Goal: Task Accomplishment & Management: Complete application form

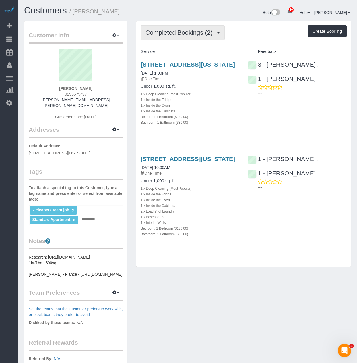
click at [167, 38] on button "Completed Bookings (2)" at bounding box center [183, 32] width 84 height 15
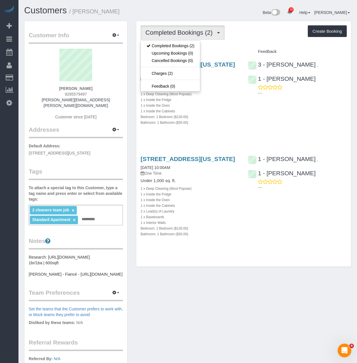
click at [219, 96] on div "Under 1,000 sq. ft. 1 x Deep Cleaning (Most Popular) 1 x Inside the Fridge 1 x …" at bounding box center [190, 104] width 99 height 41
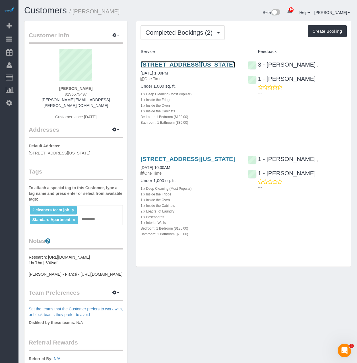
click at [198, 64] on link "41 River Terrace, Apt. 2803, New York, NY 10282" at bounding box center [188, 64] width 95 height 7
click at [97, 217] on input "text" at bounding box center [89, 219] width 19 height 7
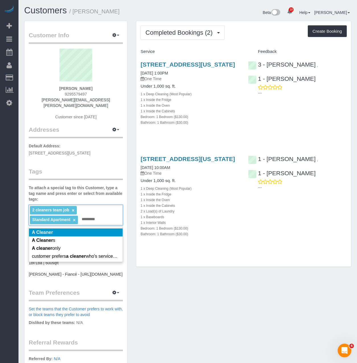
type input "*********"
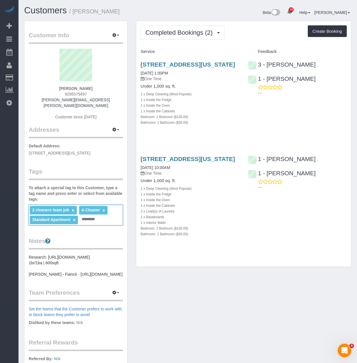
drag, startPoint x: 83, startPoint y: 162, endPoint x: 89, endPoint y: 159, distance: 7.3
click at [83, 167] on legend "Tags" at bounding box center [76, 173] width 94 height 13
drag, startPoint x: 192, startPoint y: 72, endPoint x: 136, endPoint y: 64, distance: 56.4
click at [136, 64] on div "Completed Bookings (2) Completed Bookings (2) Upcoming Bookings (0) Cancelled B…" at bounding box center [244, 147] width 224 height 252
copy link "41 River Terrace, Apt. 2803, New York, NY 10282"
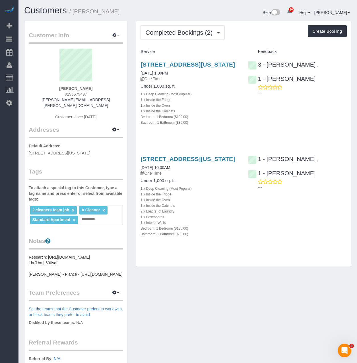
copy link "41 River Terrace, Apt. 2803, New York, NY 10282"
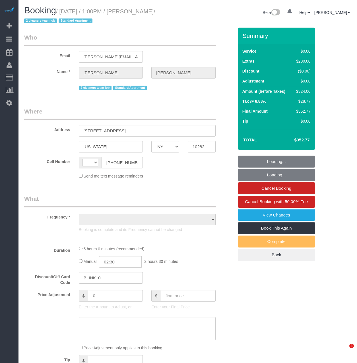
select select "NY"
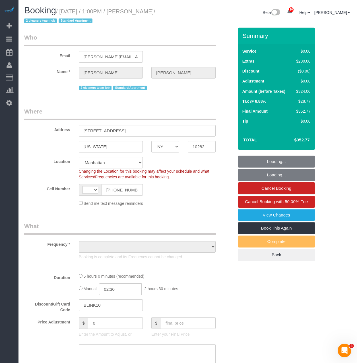
select select "string:US"
select select "object:832"
select select "string:stripe-pm_1RYby44VGloSiKo7VpVJONnN"
select select "1"
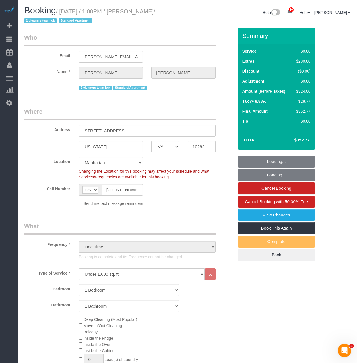
select select "spot1"
select select "number:60"
select select "number:73"
select select "number:15"
select select "number:6"
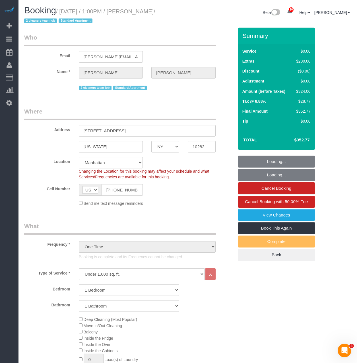
select select "1"
select select "object:1444"
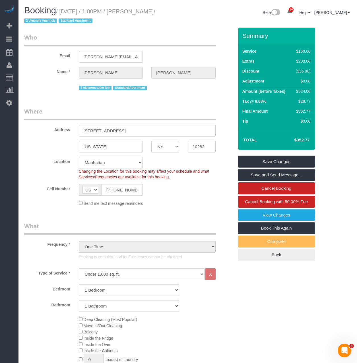
drag, startPoint x: 169, startPoint y: 12, endPoint x: 63, endPoint y: 11, distance: 106.5
click at [63, 11] on small "/ August 01, 2025 / 1:00PM / Felicia Ahlberg / 2 cleaners team job Standard Apa…" at bounding box center [89, 16] width 131 height 16
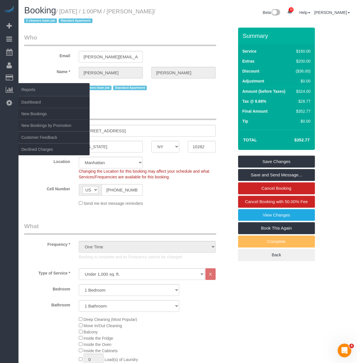
copy small "August 01, 2025 / 1:00PM / Felicia Ahlberg"
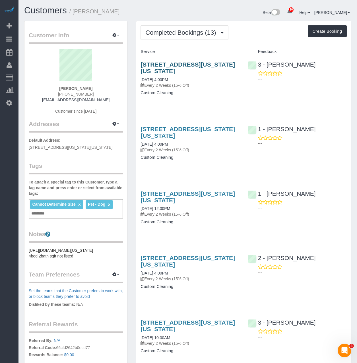
drag, startPoint x: 139, startPoint y: 62, endPoint x: 217, endPoint y: 61, distance: 78.3
click at [217, 61] on div "38 Fort Washington Avenue, Apt. 6, New York, NY 10032 07/27/2025 4:00PM Every 2…" at bounding box center [189, 81] width 107 height 50
copy link "38 Fort Washington Avenue"
drag, startPoint x: 58, startPoint y: 152, endPoint x: 1, endPoint y: 146, distance: 57.2
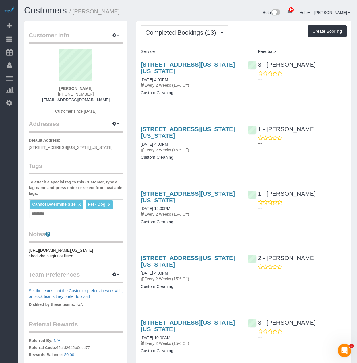
copy div "Settings Community Help Help Docs Contact Support Log Out Customers / Samantha …"
click at [83, 137] on p "Default Address: 38 Fort Washington Avenue, Apt. 6, New York, NY 10032" at bounding box center [76, 143] width 94 height 13
drag, startPoint x: 36, startPoint y: 153, endPoint x: 26, endPoint y: 149, distance: 11.1
click at [26, 149] on div "Customer Info Edit Contact Info Send Message Email Preferences Special Sales Ta…" at bounding box center [75, 216] width 103 height 391
copy span "[STREET_ADDRESS][US_STATE][US_STATE]"
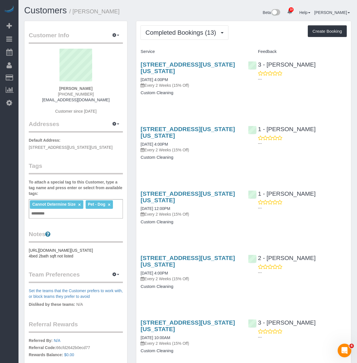
click at [42, 150] on p "Default Address: 38 Fort Washington Avenue, Apt. 6, New York, NY 10032" at bounding box center [76, 143] width 94 height 13
copy span "[STREET_ADDRESS][US_STATE][US_STATE]"
drag, startPoint x: 91, startPoint y: 95, endPoint x: 61, endPoint y: 93, distance: 29.7
click at [61, 93] on div "Samantha Buyers (248) 778-5894 sambuyers11@gmail.com Customer since 2025" at bounding box center [76, 84] width 94 height 71
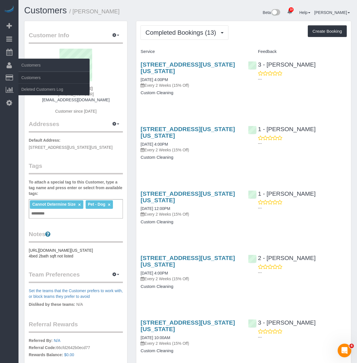
copy span "(248) 778-5894"
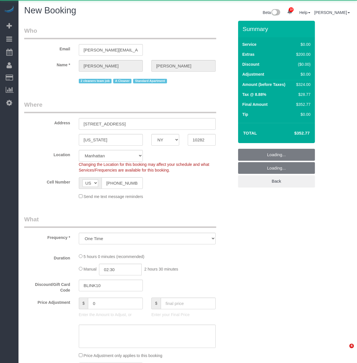
select select "NY"
select select "number:60"
select select "number:73"
select select "number:15"
select select "number:6"
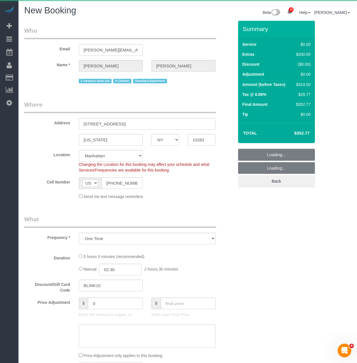
select select "string:stripe-pm_1RYby44VGloSiKo7VpVJONnN"
select select "object:2809"
select select "1"
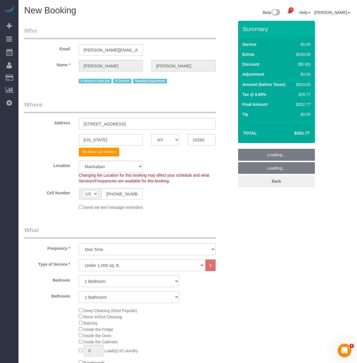
select select "object:2818"
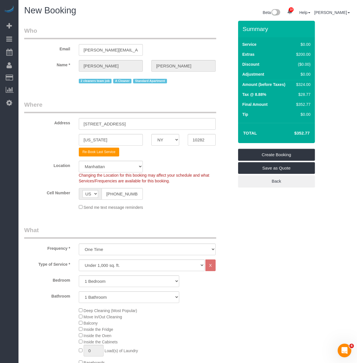
select select "1"
click at [121, 271] on select "Under 1,000 sq. ft. 1,001 - 1,500 sq. ft. 1,500+ sq. ft. Custom Cleaning Office…" at bounding box center [142, 266] width 126 height 12
select select "37"
click at [79, 260] on select "Under 1,000 sq. ft. 1,001 - 1,500 sq. ft. 1,500+ sq. ft. Custom Cleaning Office…" at bounding box center [142, 266] width 126 height 12
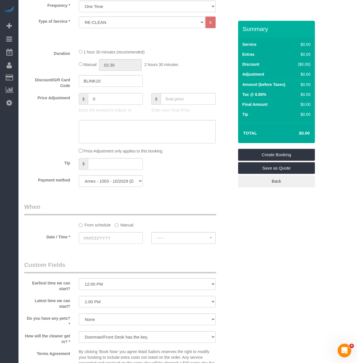
scroll to position [319, 0]
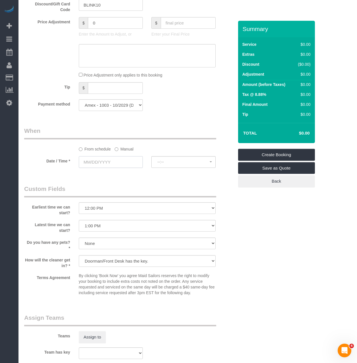
click at [102, 160] on input "text" at bounding box center [111, 162] width 64 height 12
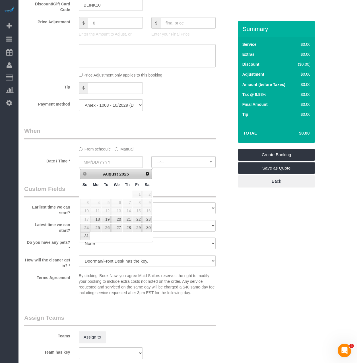
click at [116, 150] on label "Manual" at bounding box center [124, 148] width 19 height 8
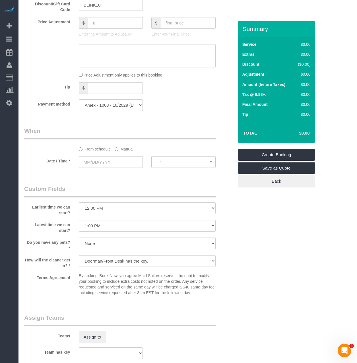
click at [116, 151] on label "Manual" at bounding box center [124, 148] width 19 height 8
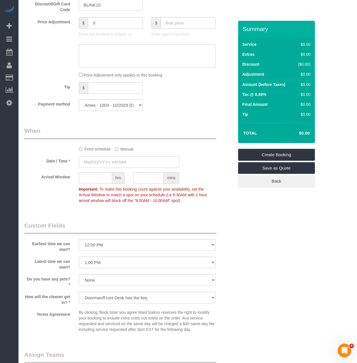
click at [106, 160] on input "text" at bounding box center [129, 162] width 100 height 12
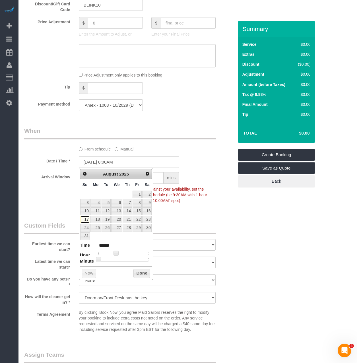
click at [85, 218] on link "17" at bounding box center [85, 220] width 10 height 8
type input "08/17/2025 9:00AM"
type input "******"
type input "08/17/2025 11:00AM"
type input "*******"
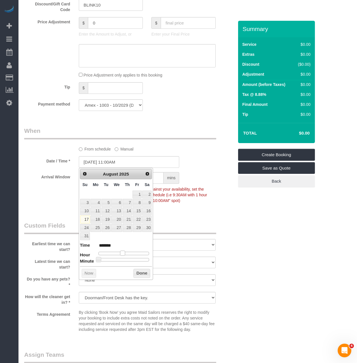
type input "08/17/2025 12:00PM"
type input "*******"
type input "08/17/2025 1:00PM"
type input "******"
type input "08/17/2025 2:00PM"
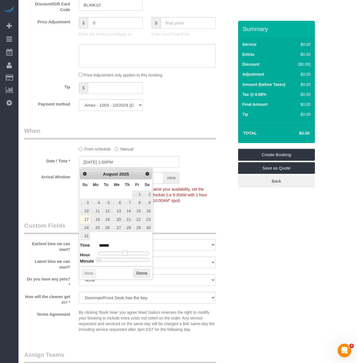
type input "******"
type input "08/17/2025 3:00PM"
type input "******"
type input "08/17/2025 4:00PM"
type input "******"
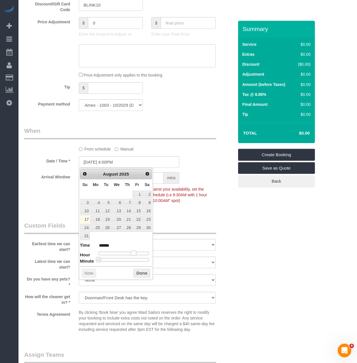
type input "08/17/2025 3:00PM"
type input "******"
type input "08/17/2025 4:00PM"
type input "******"
type input "08/17/2025 5:00PM"
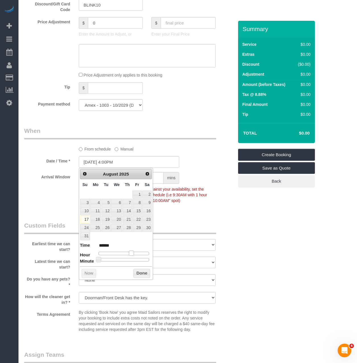
type input "******"
type input "08/17/2025 6:00PM"
type input "******"
drag, startPoint x: 116, startPoint y: 256, endPoint x: 138, endPoint y: 257, distance: 21.7
click at [138, 257] on dl "Time ****** Hour Minute Second Millisecond Microsecond Time Zone ***** ***** **…" at bounding box center [116, 252] width 72 height 20
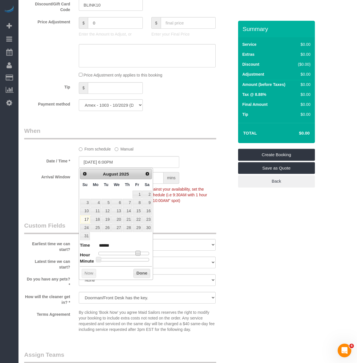
type input "08/17/2025 6:05PM"
type input "******"
type input "08/17/2025 6:10PM"
type input "******"
type input "08/17/2025 6:15PM"
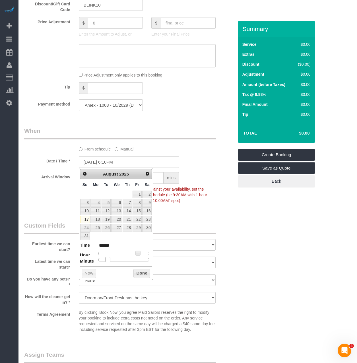
type input "******"
type input "08/17/2025 6:20PM"
type input "******"
type input "08/17/2025 6:25PM"
type input "******"
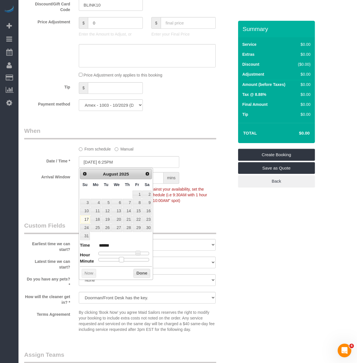
type input "08/17/2025 6:30PM"
type input "******"
drag, startPoint x: 103, startPoint y: 261, endPoint x: 125, endPoint y: 260, distance: 21.9
click at [125, 260] on div at bounding box center [123, 259] width 51 height 3
click at [137, 272] on button "Done" at bounding box center [141, 273] width 17 height 9
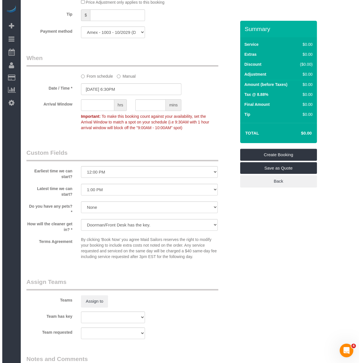
scroll to position [433, 0]
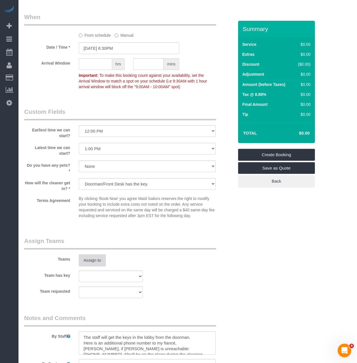
click at [98, 260] on button "Assign to" at bounding box center [92, 260] width 27 height 12
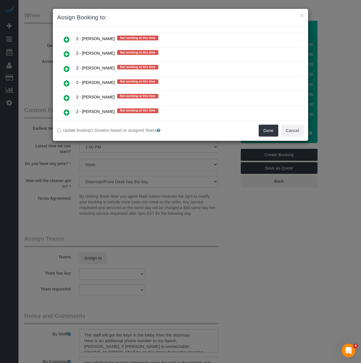
scroll to position [911, 0]
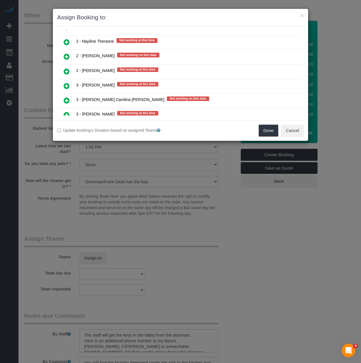
click at [68, 102] on icon at bounding box center [67, 100] width 6 height 7
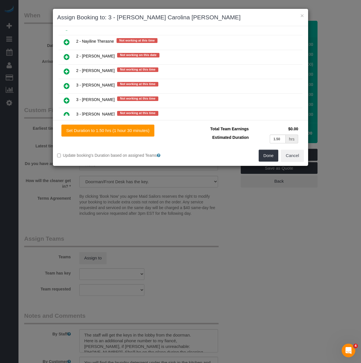
click at [270, 162] on div "Set Duration to 1.50 hrs (1 hour 30 minutes) Total Team Earnings $0.00 Estimate…" at bounding box center [181, 143] width 256 height 46
click at [270, 156] on button "Done" at bounding box center [269, 156] width 20 height 12
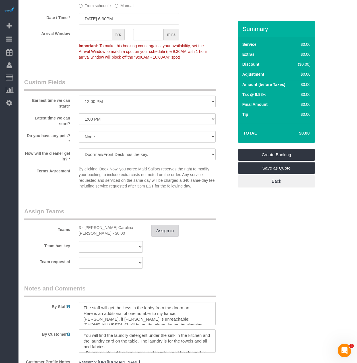
scroll to position [531, 0]
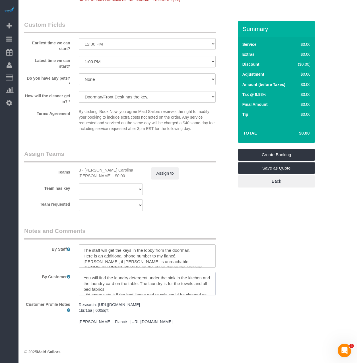
click at [144, 275] on textarea at bounding box center [147, 283] width 137 height 23
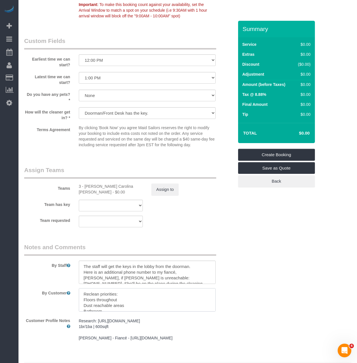
scroll to position [503, 0]
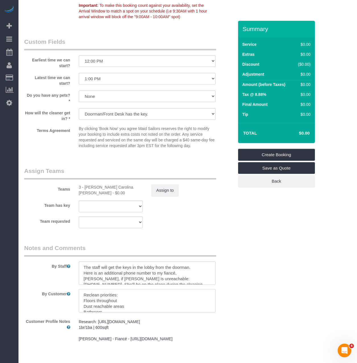
click at [153, 309] on textarea at bounding box center [147, 300] width 137 height 23
click at [152, 305] on textarea at bounding box center [147, 300] width 137 height 23
type textarea "Reclean priorities: Floors throughout Dust reachable areas Bathroom Kitchen dra…"
click at [252, 151] on link "Create Booking" at bounding box center [276, 155] width 77 height 12
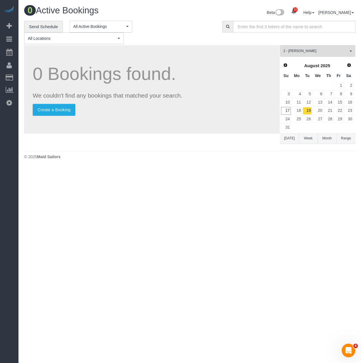
click at [85, 188] on body "10 Beta Your Notifications You have 0 alerts × You have 5 to charge for 08/15/2…" at bounding box center [180, 181] width 361 height 363
click at [41, 26] on link "Send Schedule" at bounding box center [43, 27] width 39 height 12
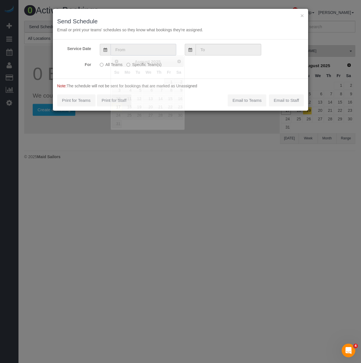
click at [129, 52] on input "text" at bounding box center [144, 50] width 66 height 12
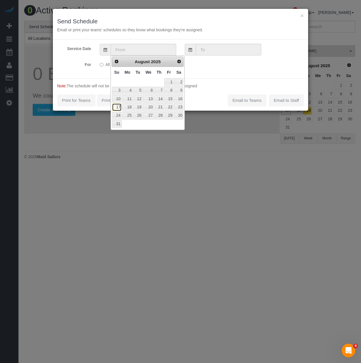
click at [118, 106] on link "17" at bounding box center [117, 107] width 10 height 8
type input "08/17/2025"
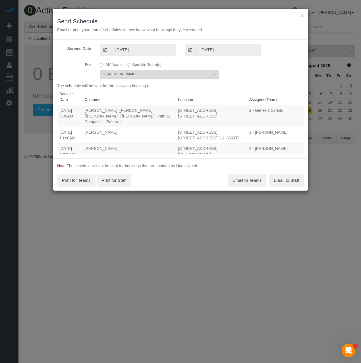
click at [132, 78] on button "2 - Katherine Poveda Choose Team(s)" at bounding box center [159, 74] width 119 height 9
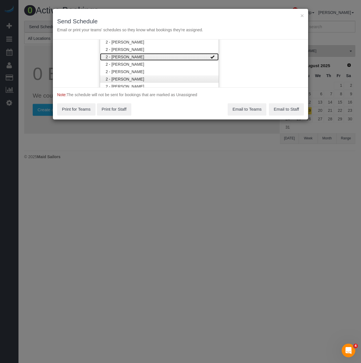
scroll to position [420, 0]
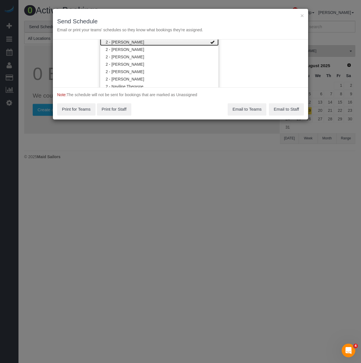
click at [137, 43] on link "2 - [PERSON_NAME]" at bounding box center [159, 41] width 119 height 7
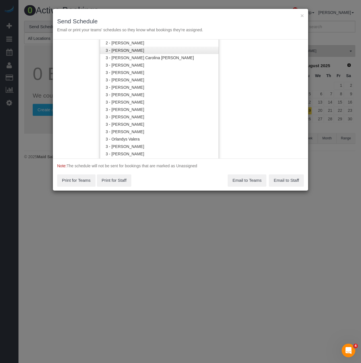
scroll to position [477, 0]
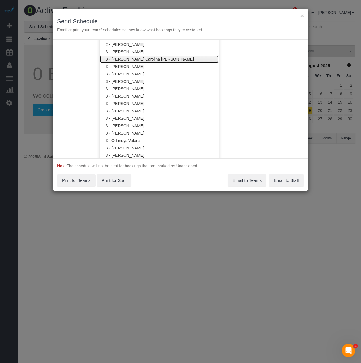
click at [129, 62] on link "3 - [PERSON_NAME] Carolina [PERSON_NAME]" at bounding box center [159, 59] width 119 height 7
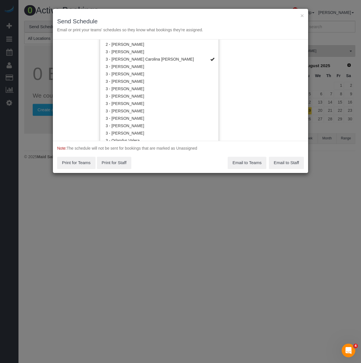
click at [159, 160] on div "Note: The schedule will not be sent for bookings that are marked as Unassigned …" at bounding box center [181, 157] width 256 height 32
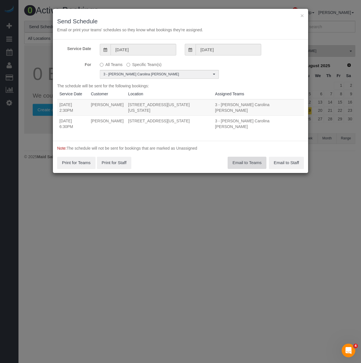
drag, startPoint x: 244, startPoint y: 164, endPoint x: 199, endPoint y: 155, distance: 46.1
click at [200, 157] on div "Note: The schedule will not be sent for bookings that are marked as Unassigned …" at bounding box center [181, 157] width 256 height 32
drag, startPoint x: 58, startPoint y: 122, endPoint x: 222, endPoint y: 121, distance: 164.0
click at [222, 121] on tr "08/17/2025 6:30PM Felicia Ahlberg 41 River Terrace, Apt. 2803, New York, NY 102…" at bounding box center [180, 124] width 247 height 16
copy tr "08/17/2025 6:30PM Felicia Ahlberg 41 River Terrace, Apt. 2803, New York, NY 102…"
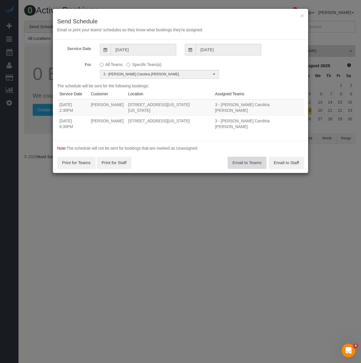
click at [245, 167] on button "Email to Teams" at bounding box center [247, 163] width 39 height 12
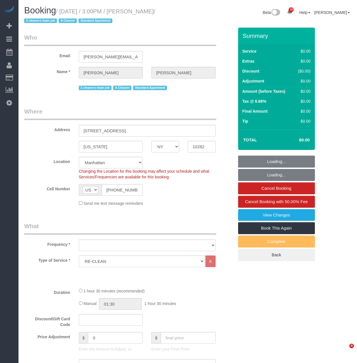
select select "NY"
select select "string:stripe-pm_1RYby44VGloSiKo7VpVJONnN"
select select "number:60"
select select "number:73"
select select "number:15"
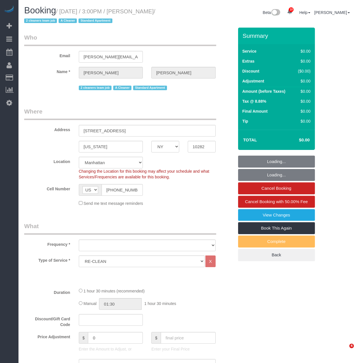
select select "number:6"
select select "object:1308"
select select "spot1"
select select "object:1312"
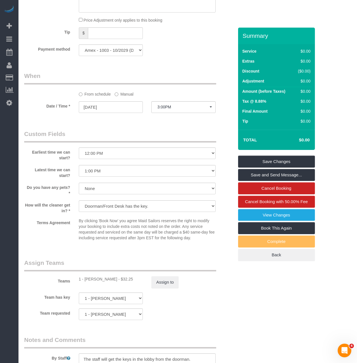
scroll to position [527, 0]
